Goal: Check status: Check status

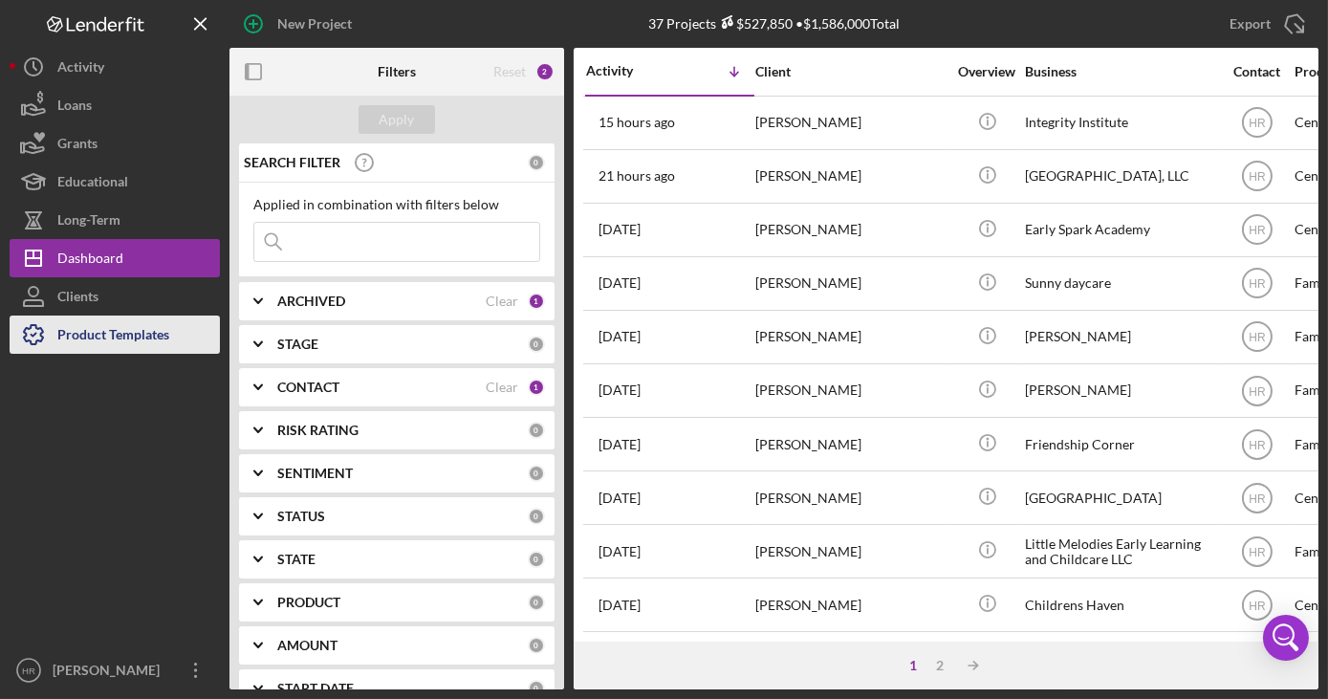
click at [140, 338] on div "Product Templates" at bounding box center [113, 337] width 112 height 43
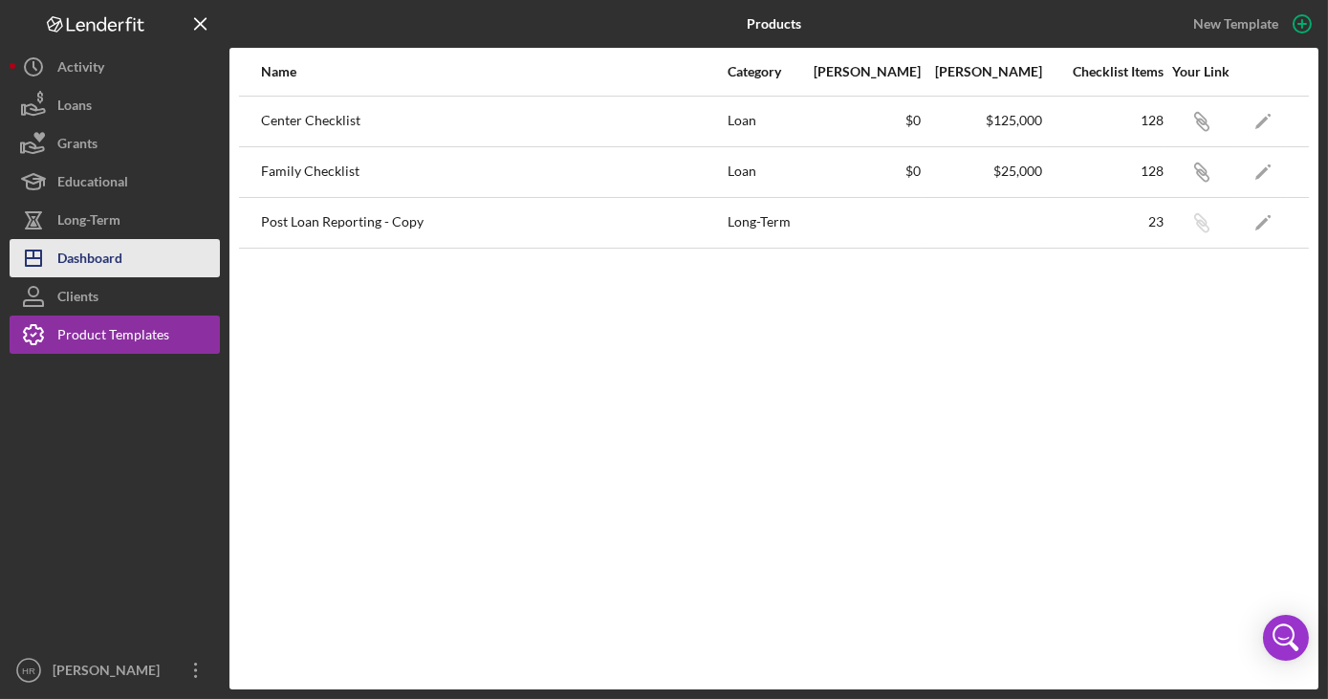
click at [137, 260] on button "Icon/Dashboard Dashboard" at bounding box center [115, 258] width 210 height 38
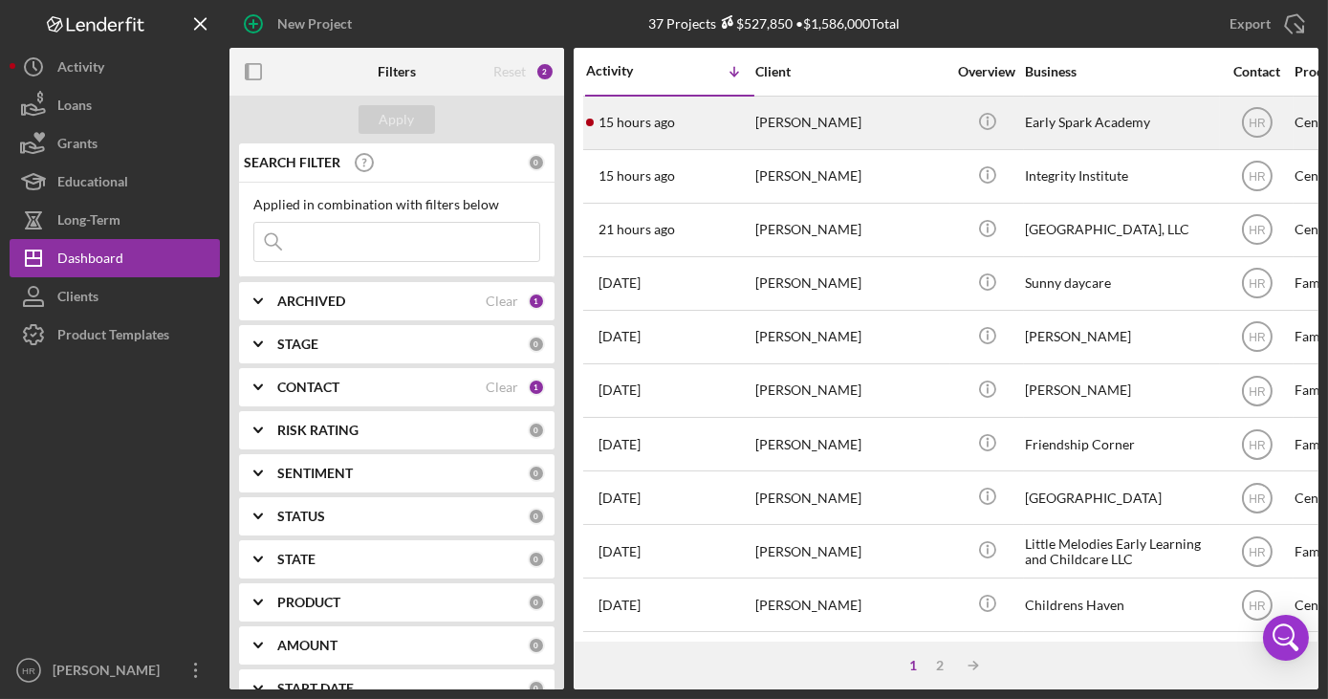
click at [785, 125] on div "[PERSON_NAME]" at bounding box center [850, 123] width 191 height 51
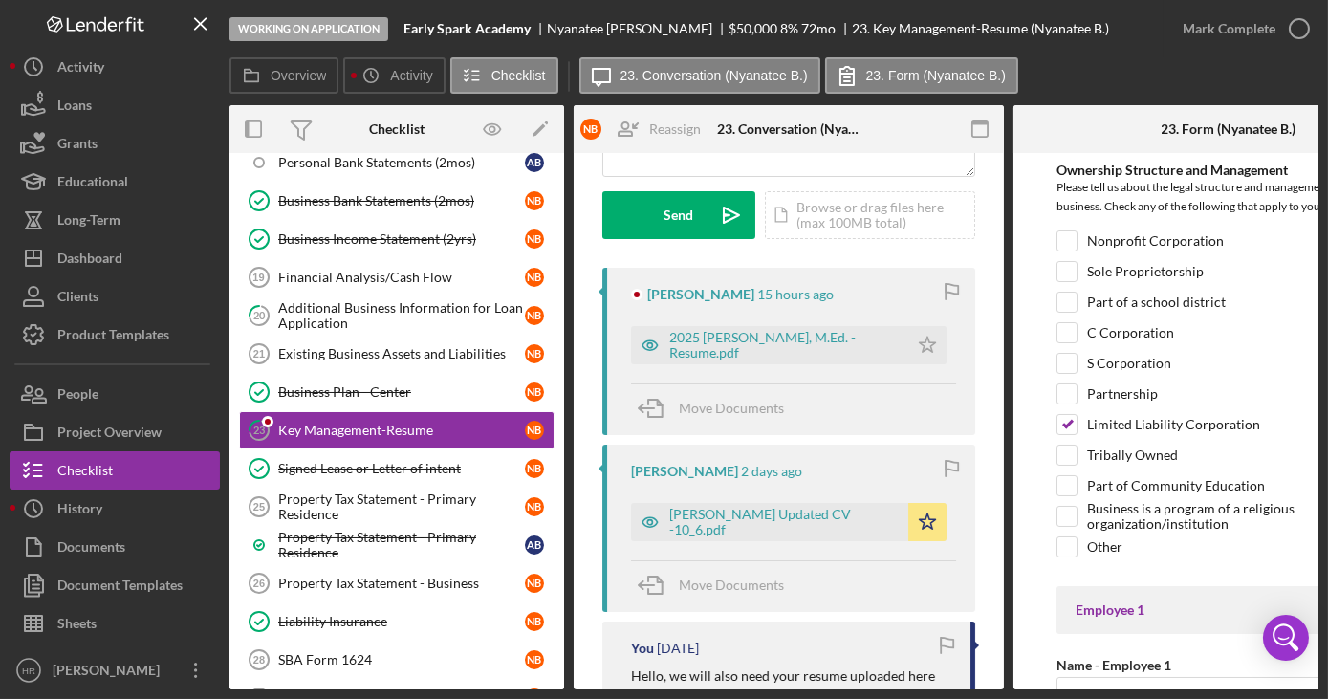
scroll to position [260, 0]
click at [759, 337] on div "2025 [PERSON_NAME], M.Ed. - Resume.pdf" at bounding box center [783, 345] width 229 height 31
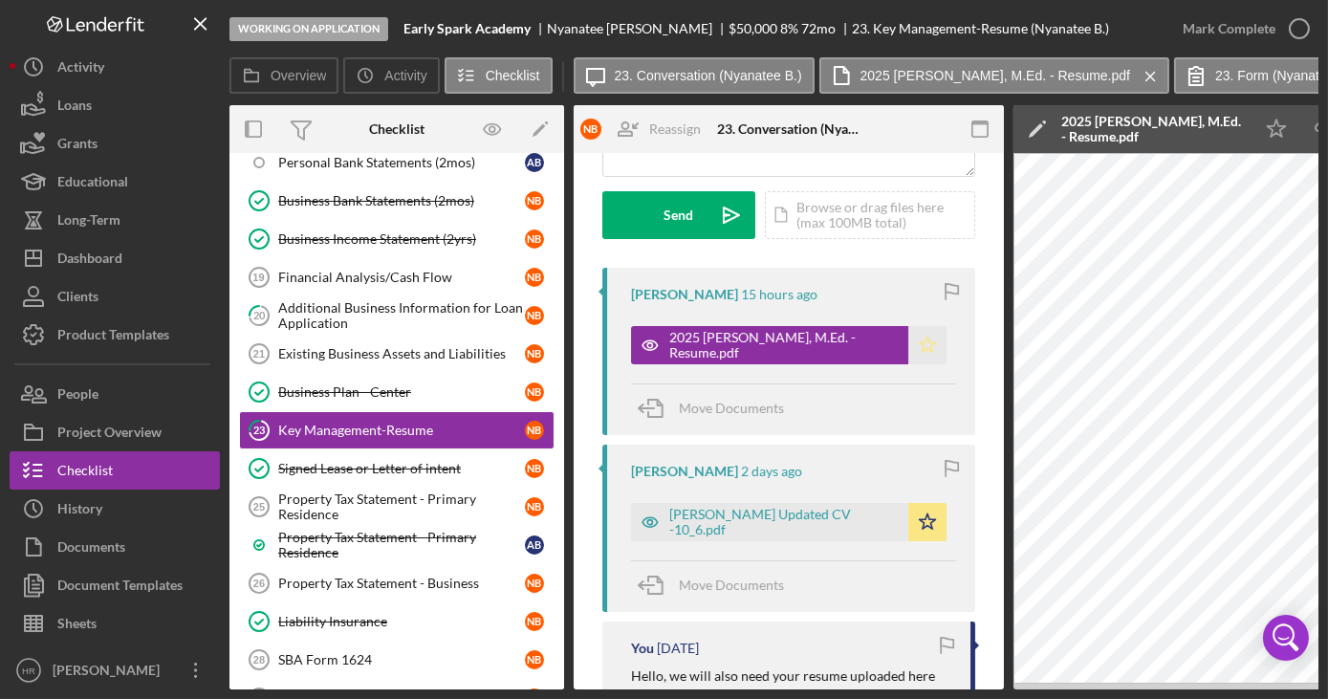
click at [923, 348] on polygon "button" at bounding box center [928, 344] width 16 height 15
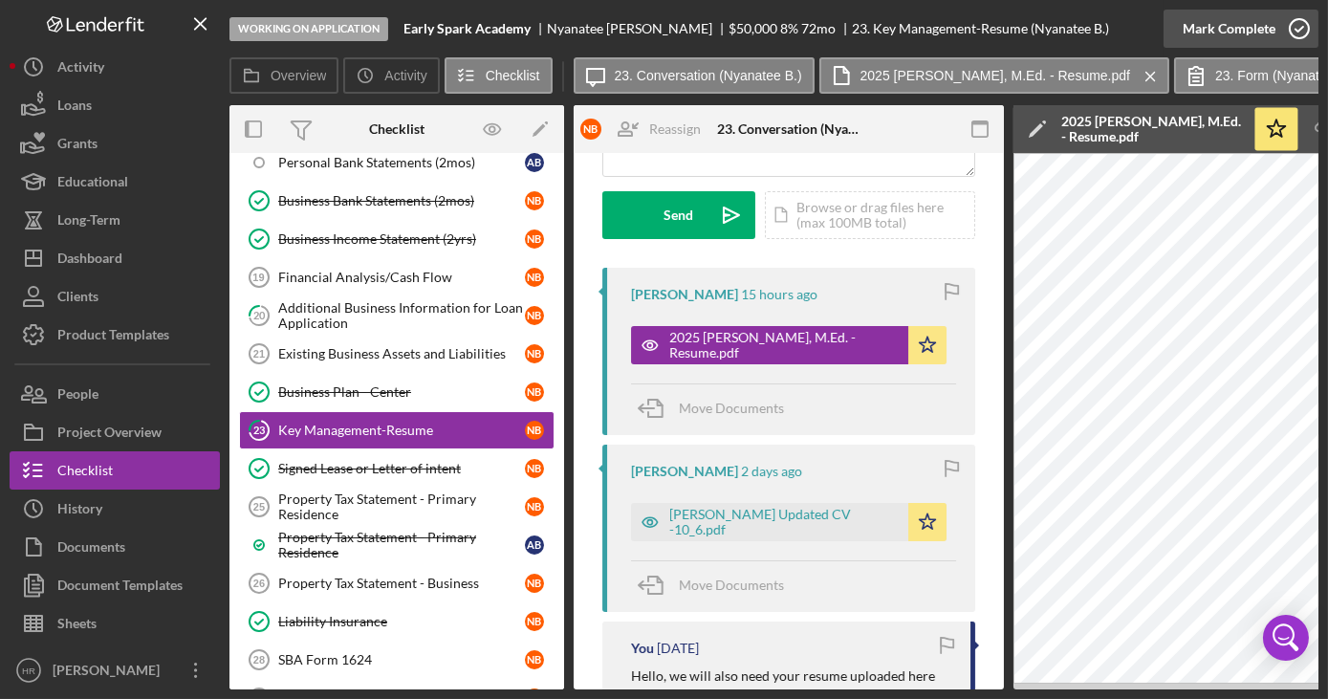
click at [1294, 18] on icon "button" at bounding box center [1299, 29] width 48 height 48
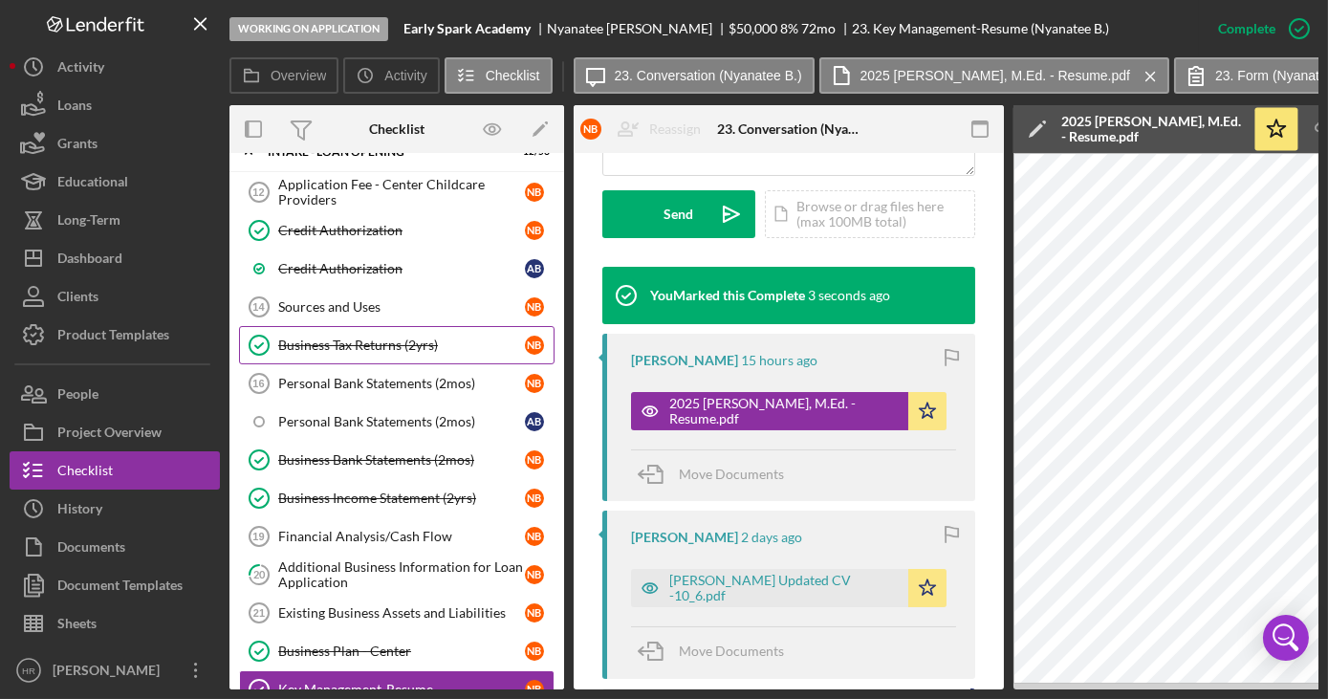
scroll to position [25, 0]
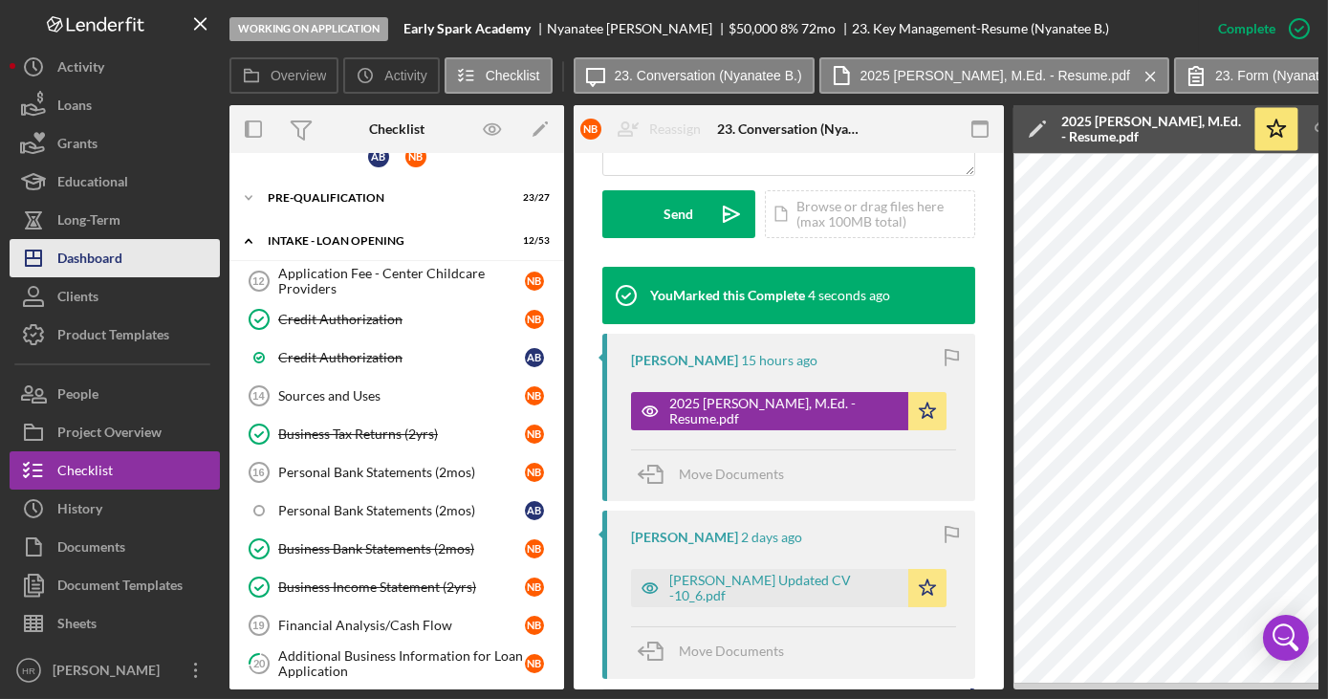
click at [140, 259] on button "Icon/Dashboard Dashboard" at bounding box center [115, 258] width 210 height 38
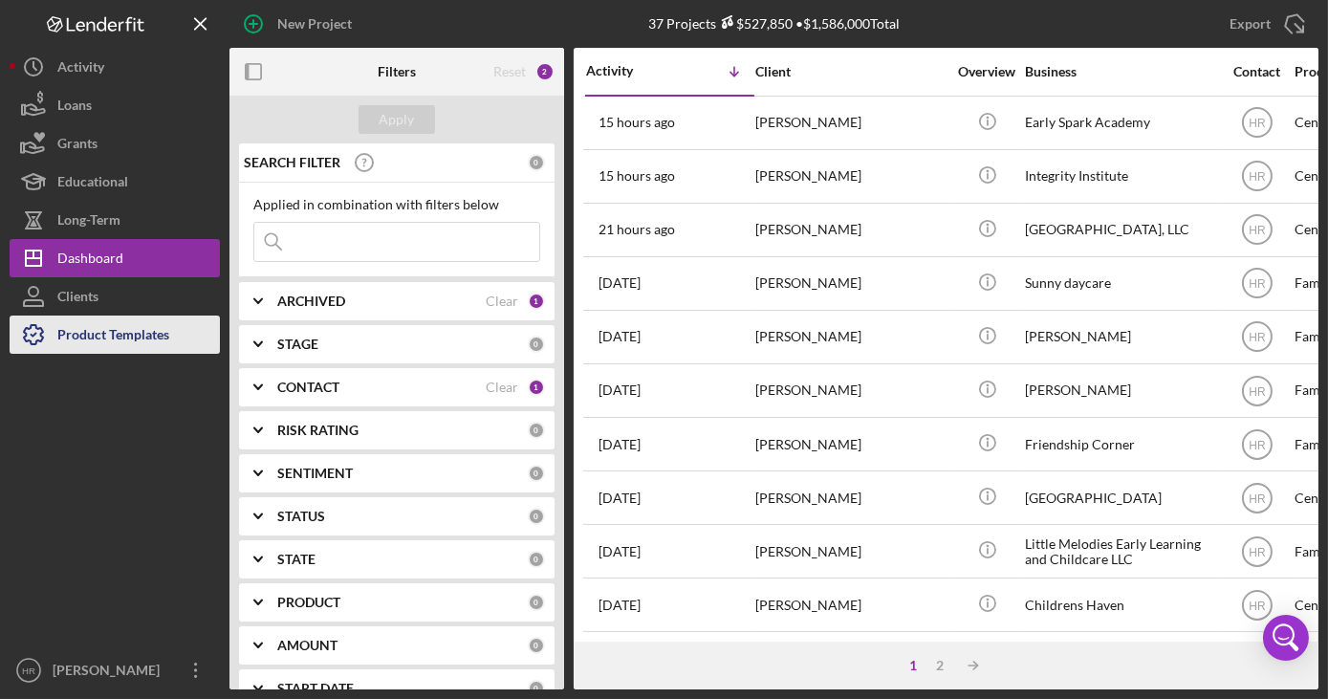
click at [104, 342] on div "Product Templates" at bounding box center [113, 337] width 112 height 43
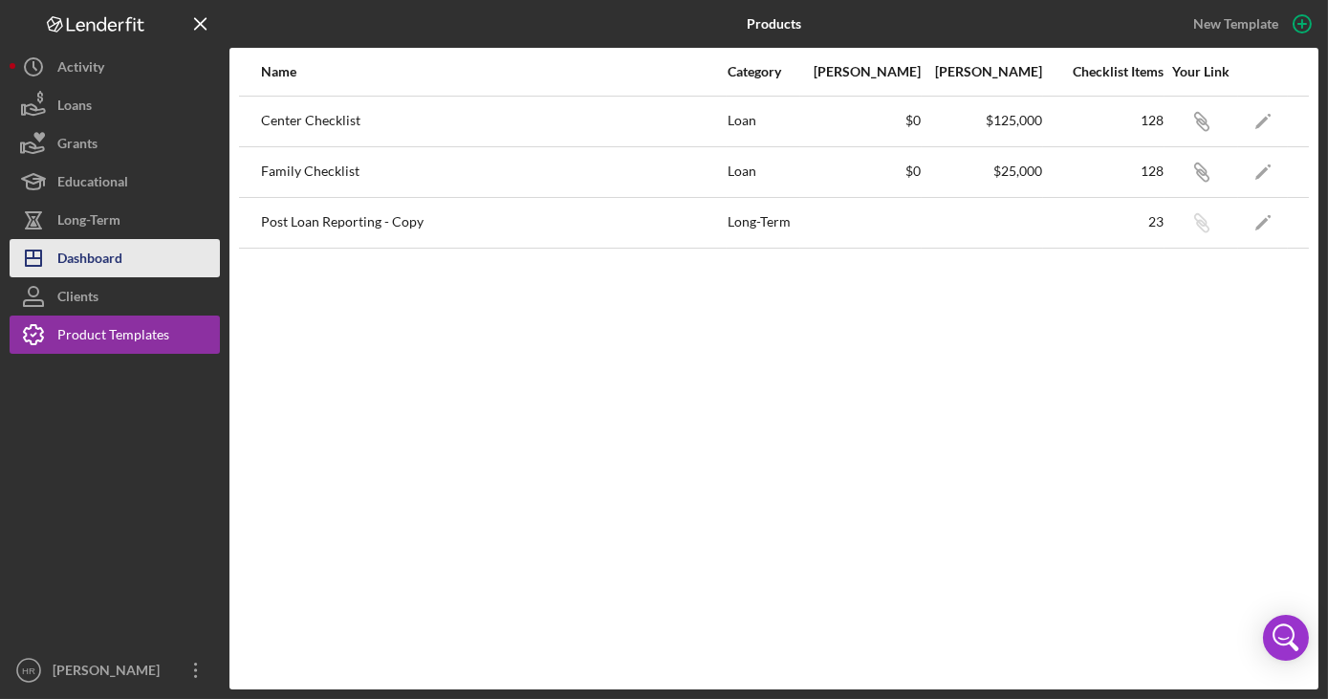
click at [115, 254] on div "Dashboard" at bounding box center [89, 260] width 65 height 43
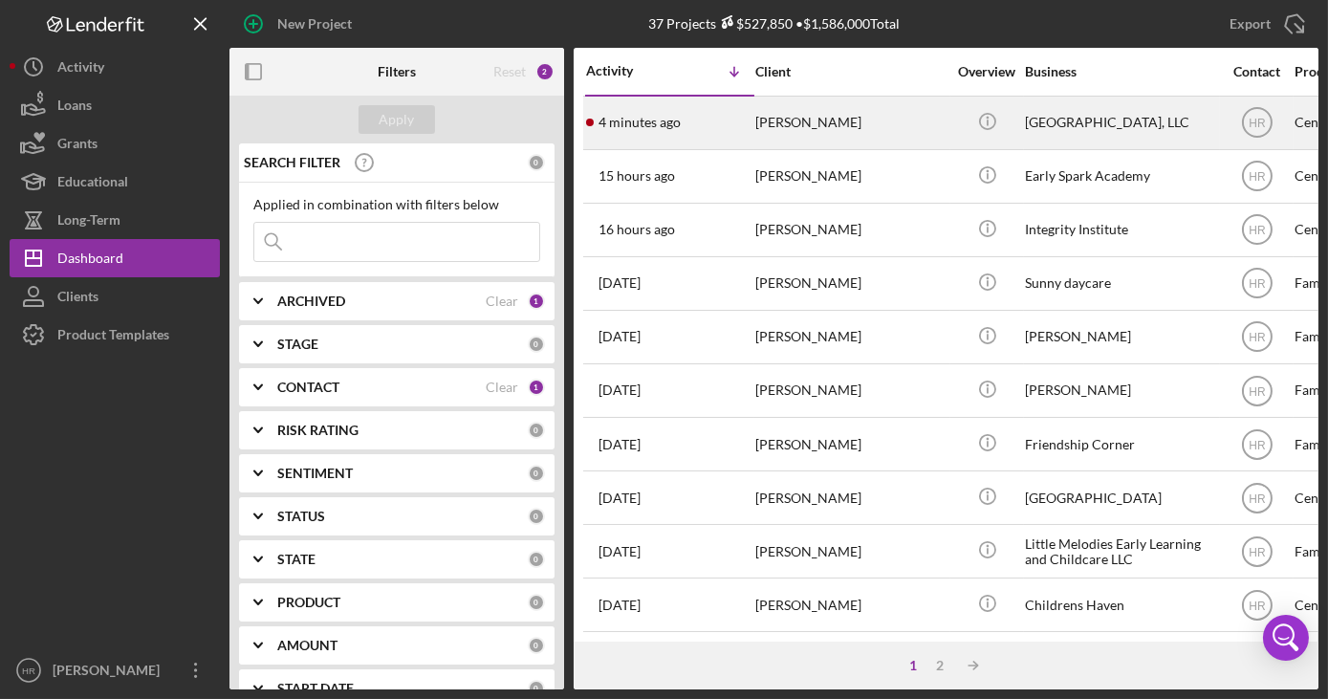
click at [829, 125] on div "[PERSON_NAME]" at bounding box center [850, 123] width 191 height 51
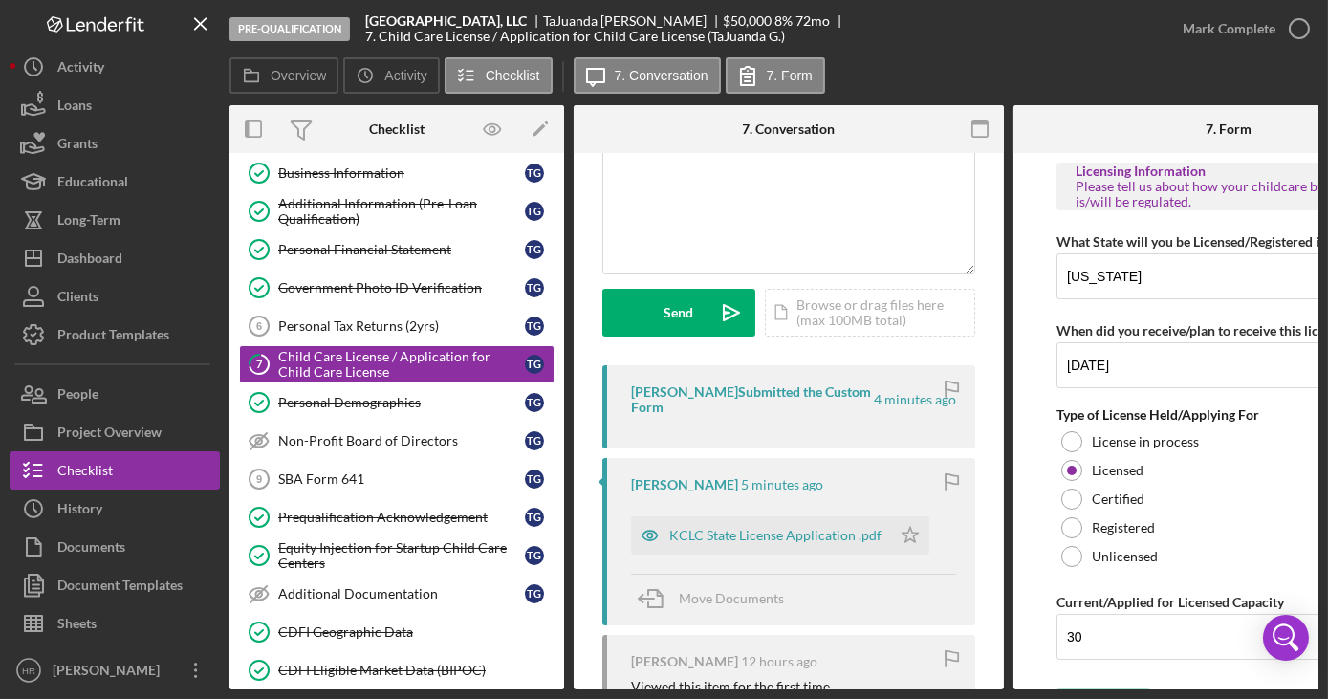
scroll to position [173, 0]
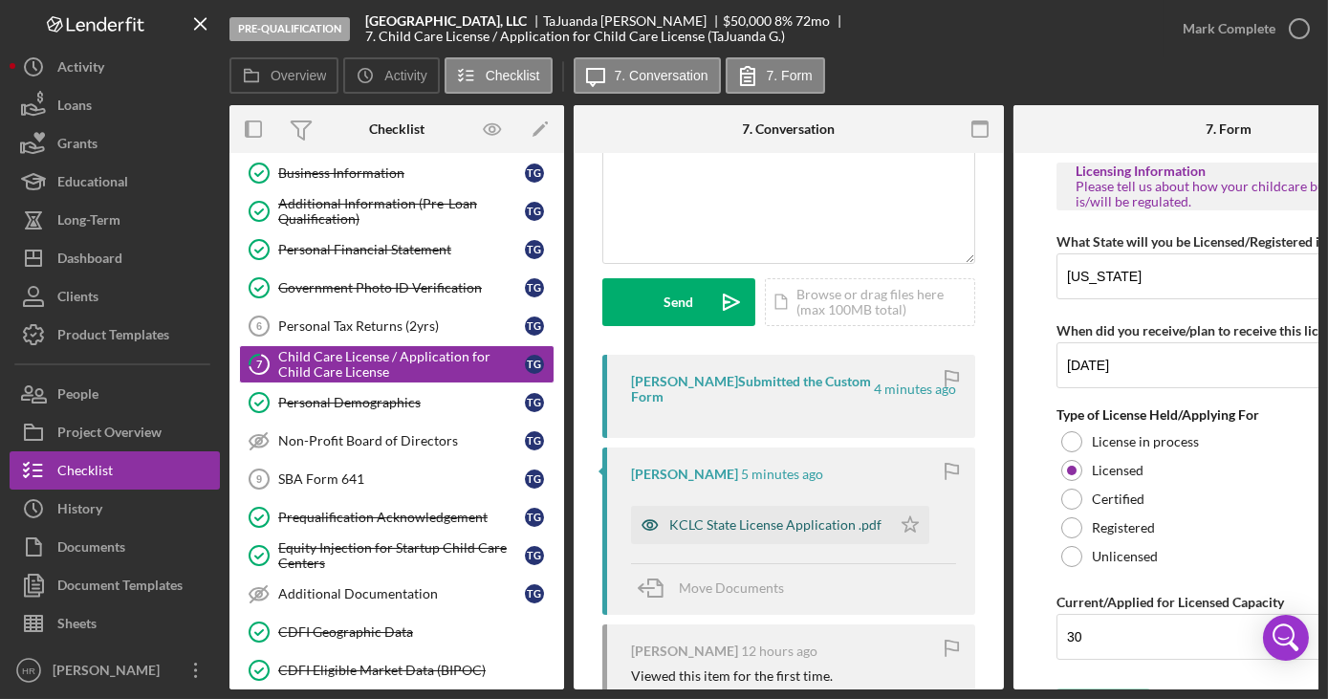
click at [751, 520] on div "KCLC State License Application .pdf" at bounding box center [775, 524] width 212 height 15
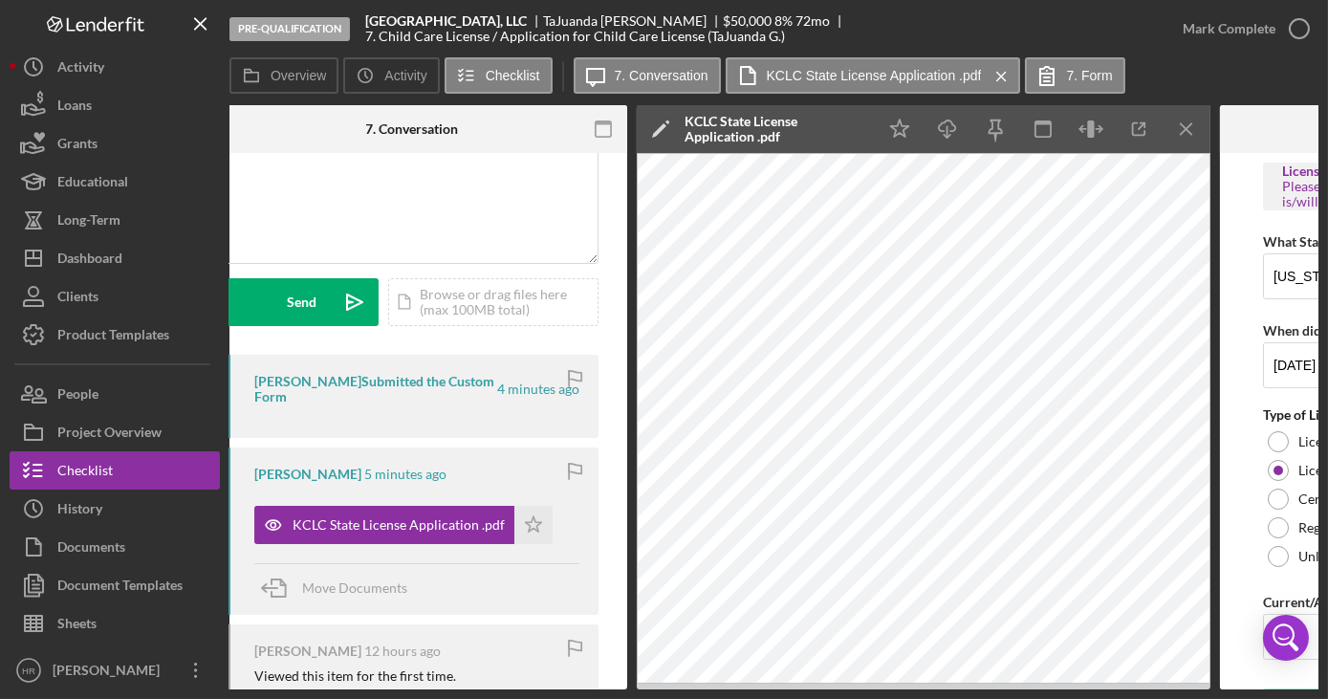
scroll to position [0, 379]
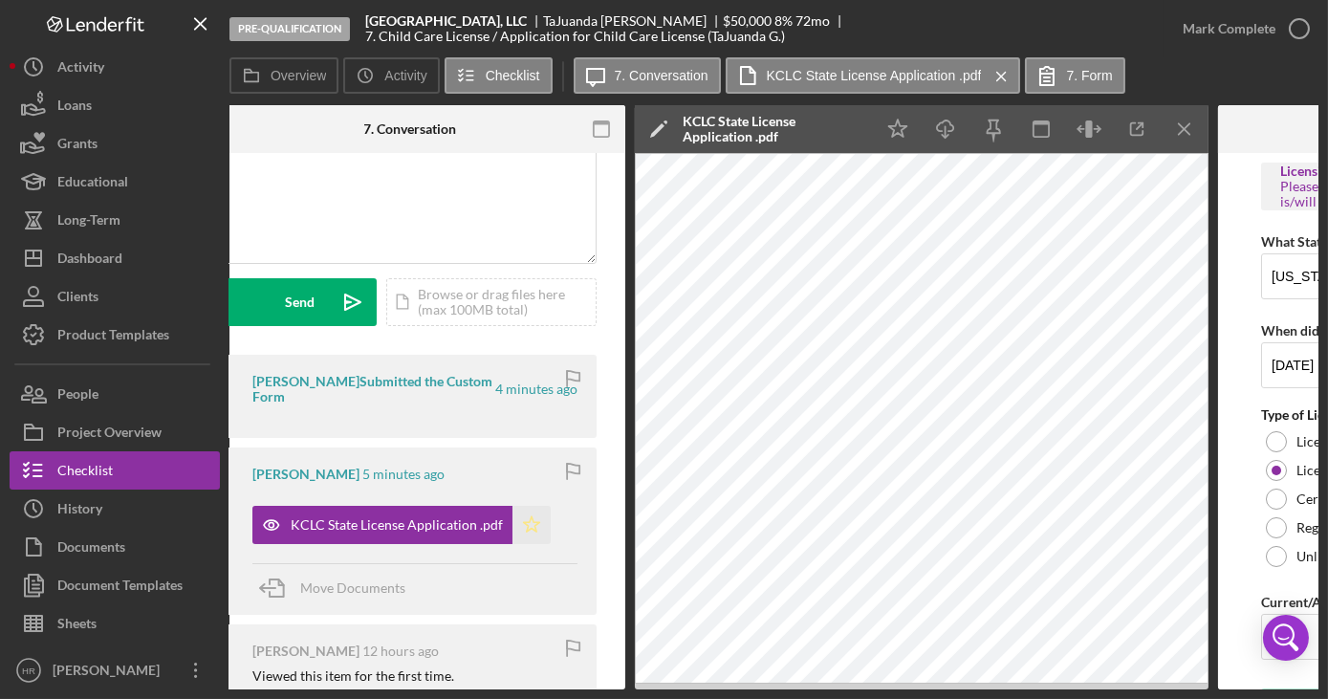
click at [526, 528] on icon "Icon/Star" at bounding box center [531, 525] width 38 height 38
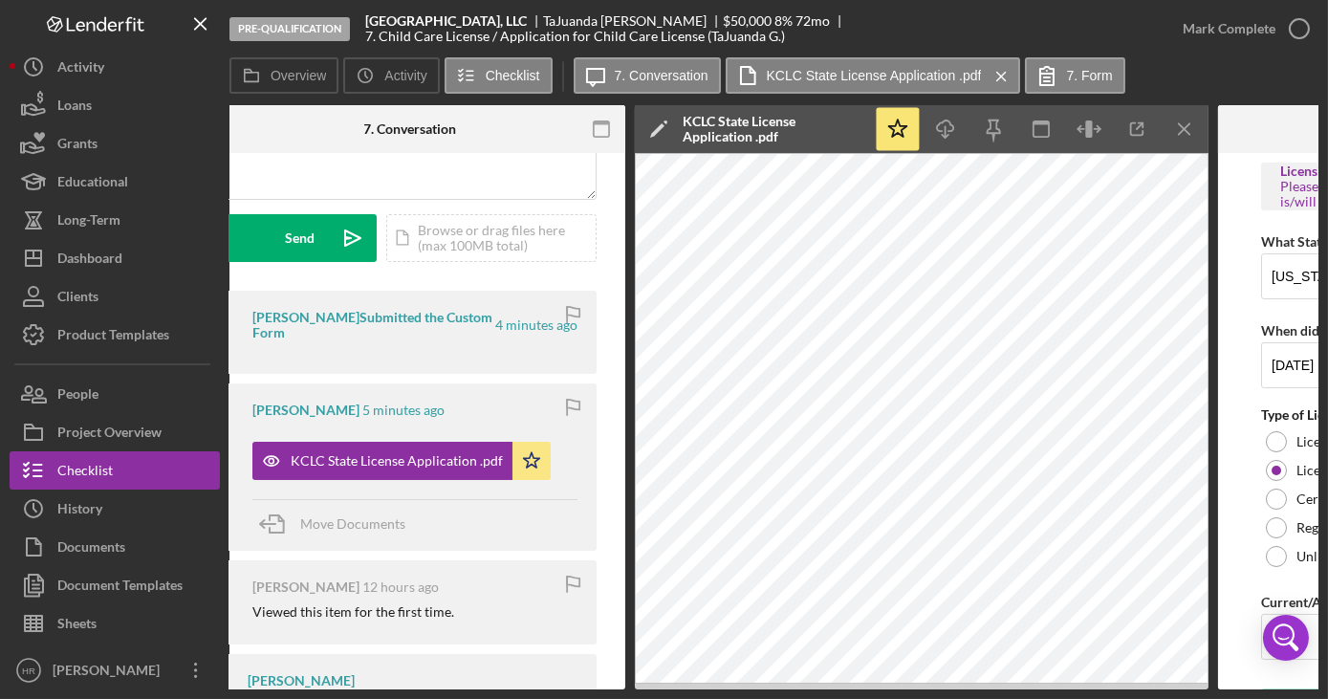
scroll to position [347, 0]
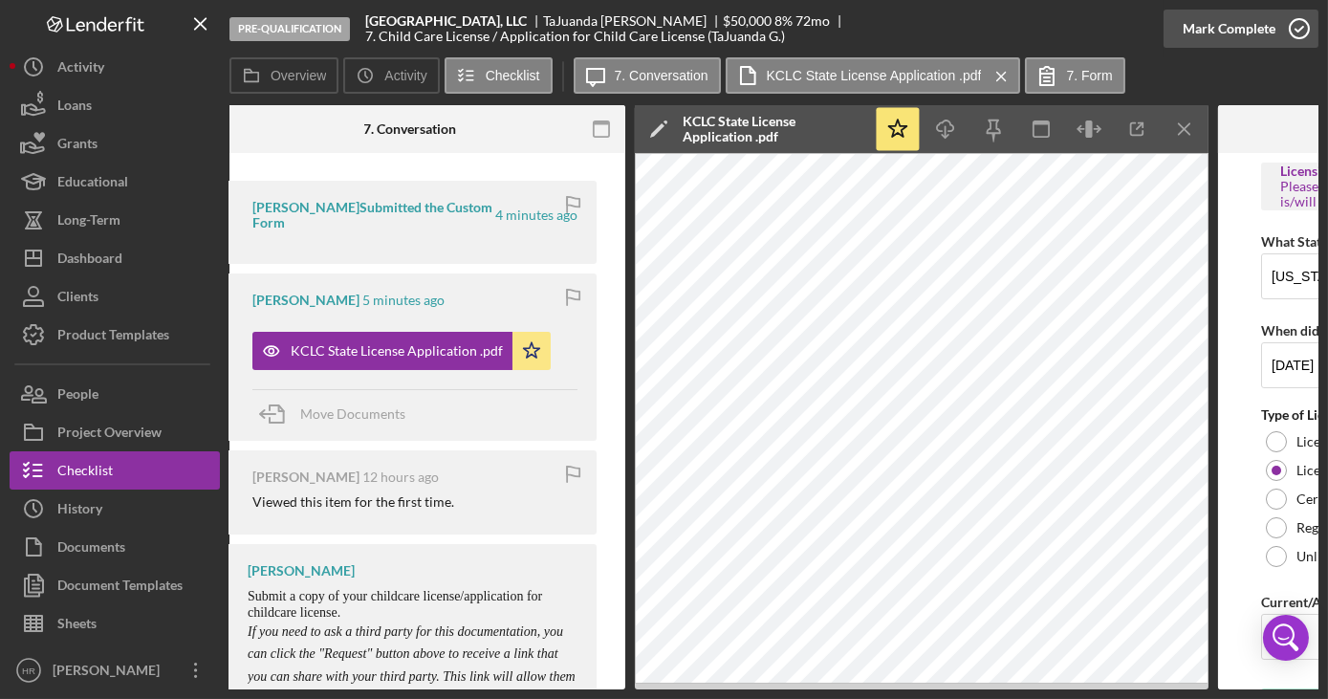
click at [1308, 32] on icon "button" at bounding box center [1299, 29] width 48 height 48
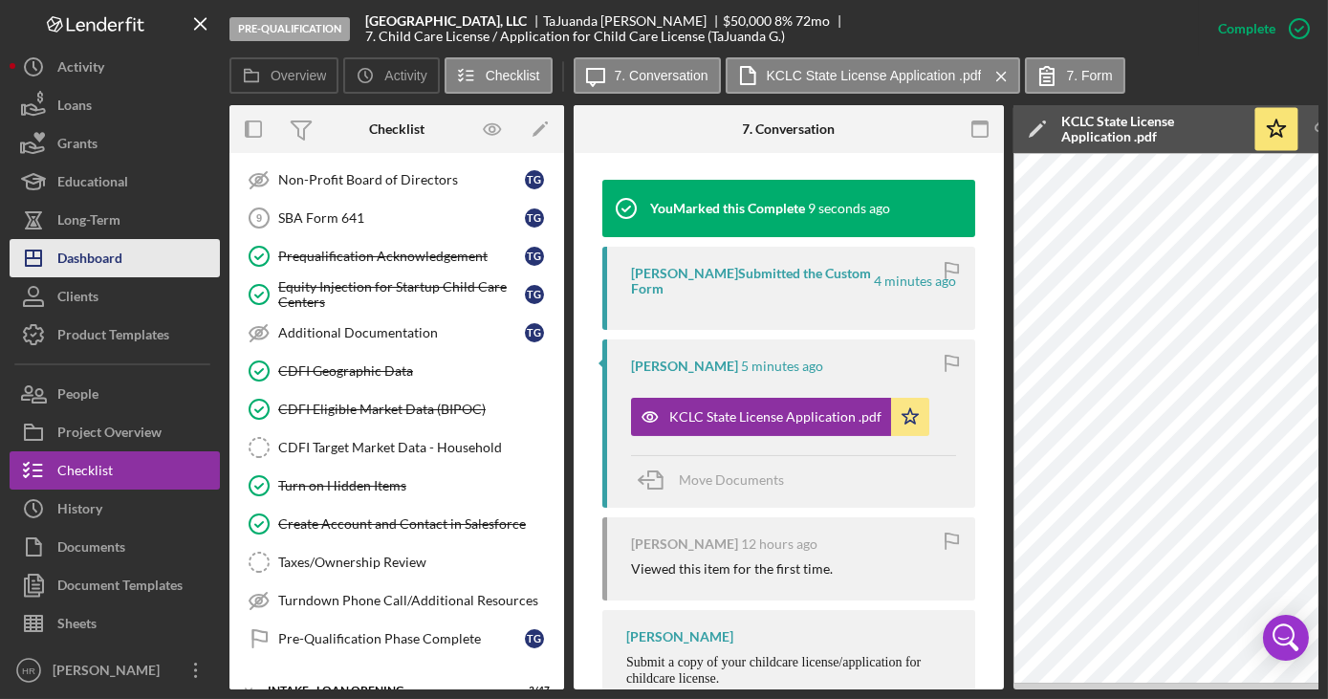
click at [101, 260] on div "Dashboard" at bounding box center [89, 260] width 65 height 43
